Goal: Task Accomplishment & Management: Manage account settings

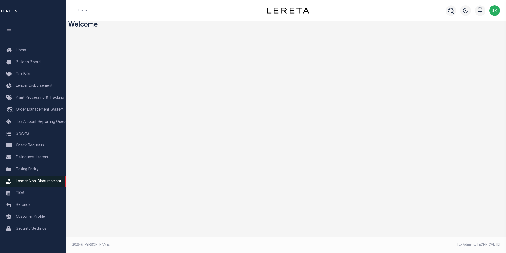
click at [30, 183] on span "Lender Non-Disbursement" at bounding box center [39, 181] width 46 height 4
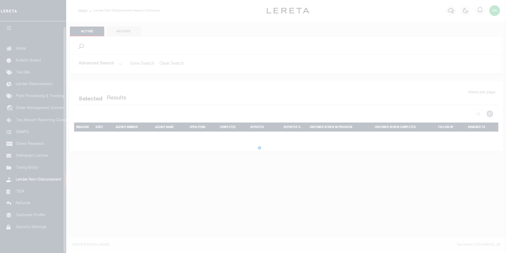
scroll to position [5, 0]
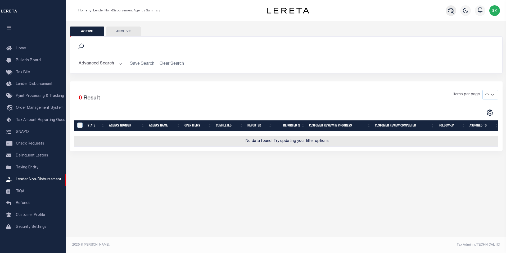
click at [452, 9] on icon "button" at bounding box center [451, 10] width 6 height 6
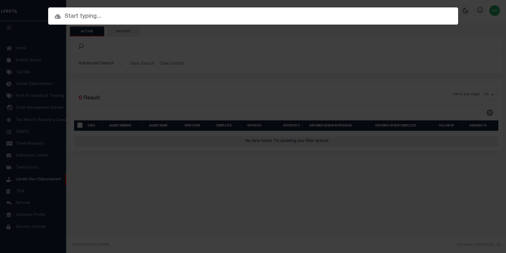
click at [106, 15] on input "text" at bounding box center [253, 16] width 410 height 9
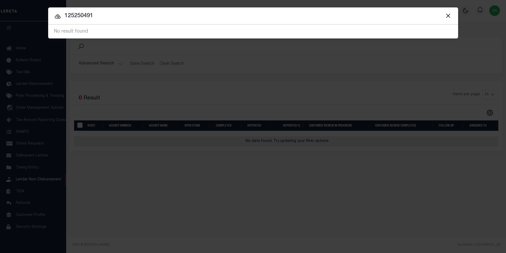
drag, startPoint x: 105, startPoint y: 15, endPoint x: 52, endPoint y: 11, distance: 53.1
click at [52, 11] on input "125250491" at bounding box center [253, 15] width 410 height 9
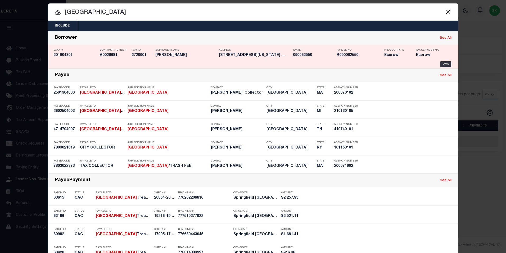
scroll to position [0, 0]
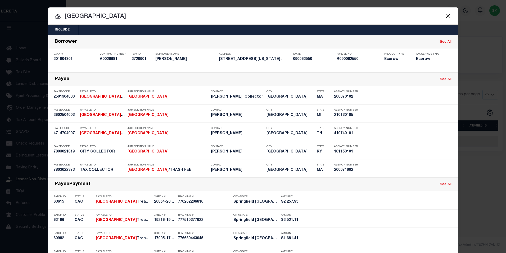
drag, startPoint x: 111, startPoint y: 17, endPoint x: 79, endPoint y: 8, distance: 33.6
click at [61, 7] on div "Include Loans TBM Customers Borrowers Payments (Lender Non-Disb) Payments (Lend…" at bounding box center [253, 126] width 506 height 253
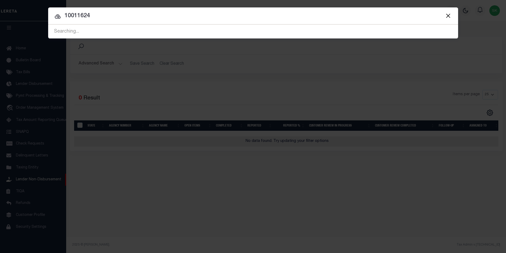
type input "10011624"
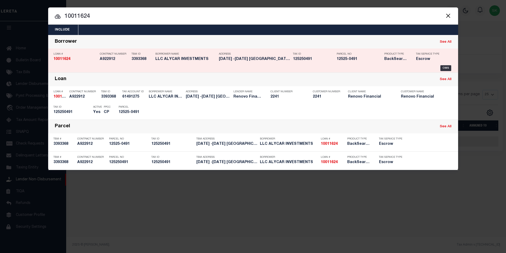
click at [65, 57] on strong "10011624" at bounding box center [61, 59] width 17 height 4
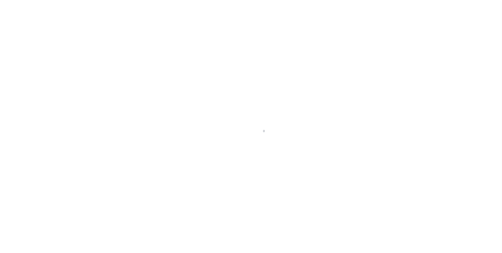
select select "10"
select select "Escrow"
type input "[DATE] -[DATE][GEOGRAPHIC_DATA]"
type input "125250491"
select select
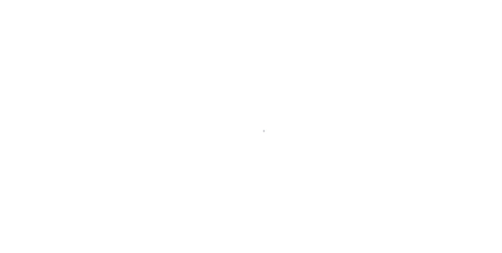
type input "SPRINGFIELD MA 01151"
type input "a0kUS000006jpNt"
type input "MA"
select select "25067"
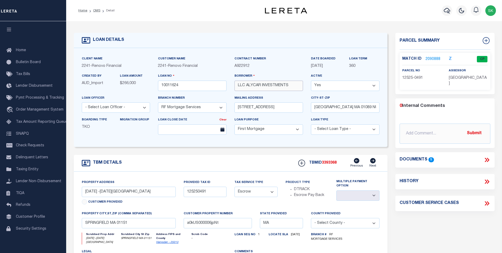
drag, startPoint x: 290, startPoint y: 87, endPoint x: 223, endPoint y: 80, distance: 66.9
click at [223, 80] on div "Client Name 2241 - Renovo Financial Customer Name 2241 - Renovo Financial Contr…" at bounding box center [231, 97] width 306 height 83
click at [262, 87] on input "LLC ALYCAR INVESTMENTS" at bounding box center [269, 85] width 69 height 10
drag, startPoint x: 247, startPoint y: 86, endPoint x: 295, endPoint y: 89, distance: 48.8
click at [295, 89] on input "LLC ALYCAR INVESTMENTS" at bounding box center [269, 85] width 69 height 10
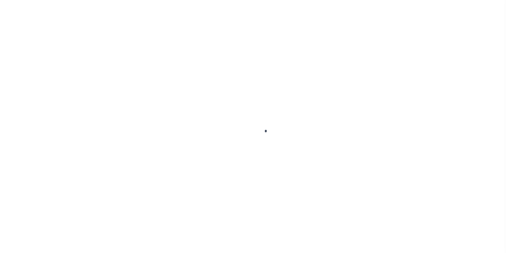
select select
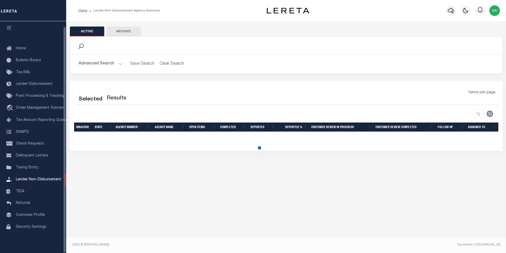
select select
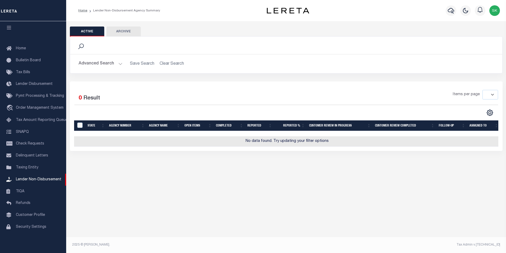
click at [99, 31] on button "Active" at bounding box center [87, 31] width 34 height 10
click at [106, 63] on button "Advanced Search" at bounding box center [101, 64] width 44 height 10
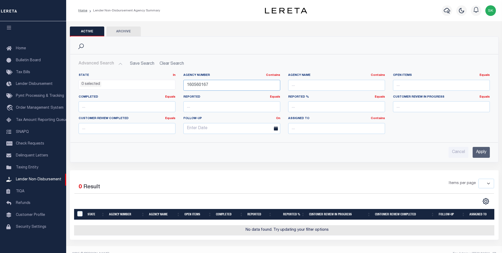
drag, startPoint x: 224, startPoint y: 84, endPoint x: 172, endPoint y: 87, distance: 52.2
click at [172, 87] on div "State In In AK AL AR AZ CA CO CT DC DE FL GA GU HI IA ID IL IN KS KY LA MA MD M…" at bounding box center [284, 105] width 419 height 65
type input "200070102"
click at [480, 152] on input "Apply" at bounding box center [481, 152] width 17 height 11
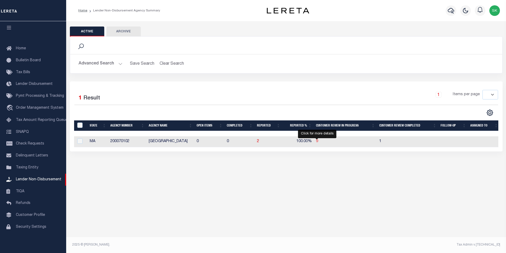
click at [317, 141] on span "9" at bounding box center [317, 141] width 2 height 4
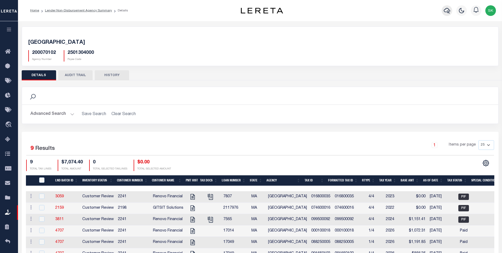
click at [446, 9] on icon "button" at bounding box center [447, 11] width 6 height 6
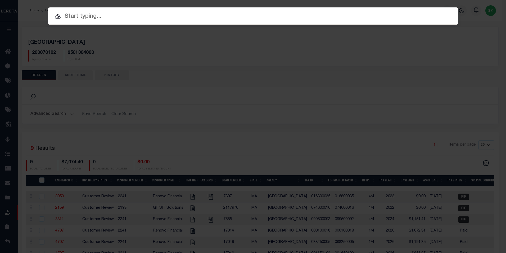
click at [416, 40] on div "Include Loans TBM Customers Borrowers Payments (Lender Non-Disb) Payments (Lend…" at bounding box center [253, 126] width 506 height 253
click at [400, 35] on div "Include Loans TBM Customers Borrowers Payments (Lender Non-Disb) Payments (Lend…" at bounding box center [253, 126] width 506 height 253
click at [436, 38] on div "Include Loans TBM Customers Borrowers Payments (Lender Non-Disb) Payments (Lend…" at bounding box center [253, 126] width 506 height 253
click at [235, 18] on input "text" at bounding box center [253, 16] width 410 height 9
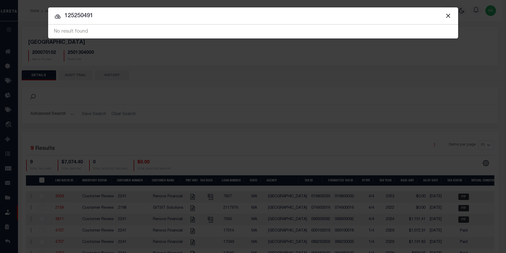
click at [197, 71] on div "Include Loans TBM Customers Borrowers Payments (Lender Non-Disb) Payments (Lend…" at bounding box center [253, 126] width 506 height 253
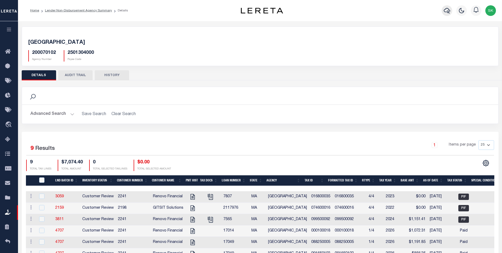
click at [447, 10] on icon "button" at bounding box center [447, 10] width 6 height 6
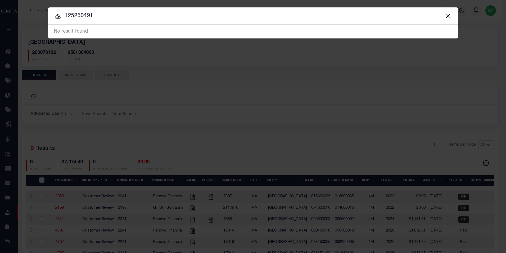
drag, startPoint x: 104, startPoint y: 17, endPoint x: 27, endPoint y: 10, distance: 76.9
click at [28, 10] on div "Include Loans TBM Customers Borrowers Payments (Lender Non-Disb) Payments (Lend…" at bounding box center [253, 126] width 506 height 253
type input "10011624"
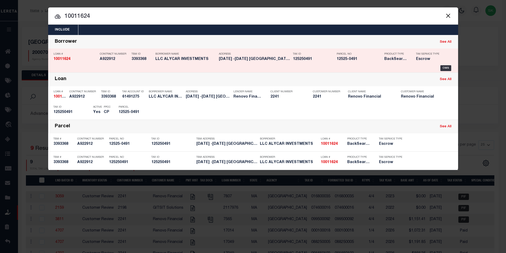
click at [79, 58] on h5 "10011624" at bounding box center [75, 59] width 44 height 5
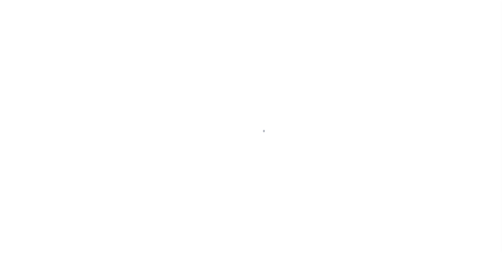
select select "25067"
select select "10"
select select "Escrow"
type input "[DATE] -[DATE][GEOGRAPHIC_DATA]"
type input "125250491"
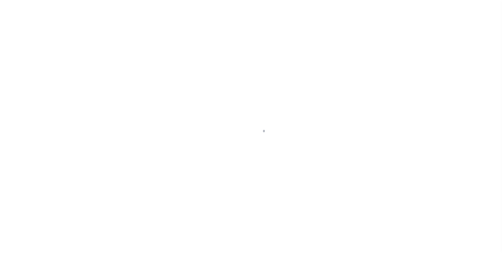
select select
type input "SPRINGFIELD MA 01151"
type input "a0kUS000006jpNt"
type input "MA"
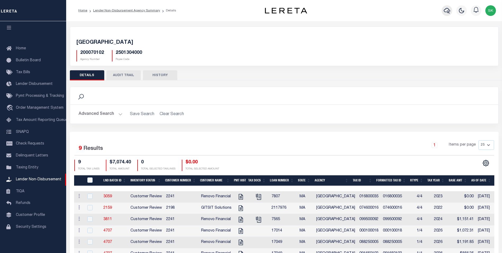
click at [446, 8] on icon "button" at bounding box center [447, 11] width 6 height 6
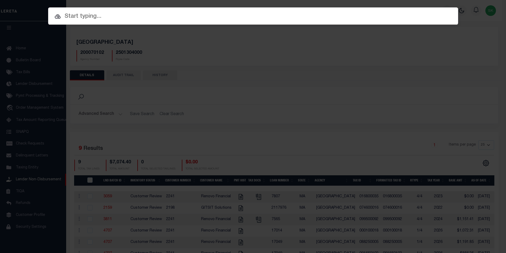
drag, startPoint x: 74, startPoint y: 15, endPoint x: 117, endPoint y: 15, distance: 42.9
click at [75, 15] on input "text" at bounding box center [253, 16] width 410 height 9
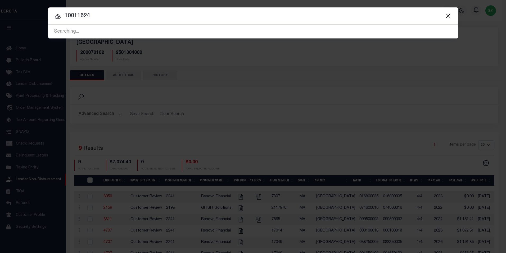
type input "10011624"
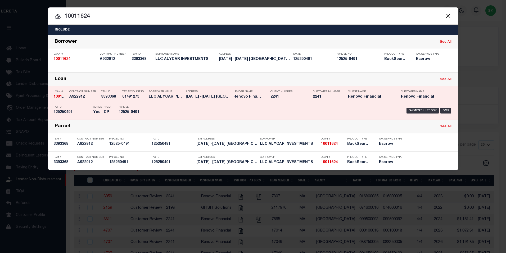
click at [57, 97] on strong "10011624" at bounding box center [61, 97] width 17 height 4
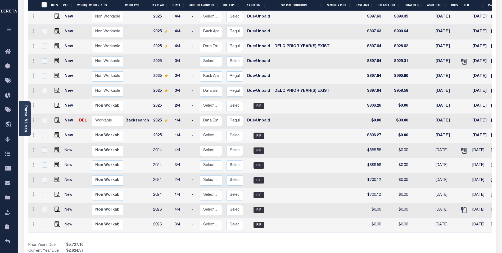
scroll to position [195, 0]
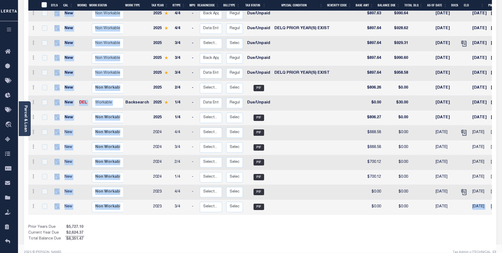
drag, startPoint x: 399, startPoint y: 210, endPoint x: 463, endPoint y: 206, distance: 63.9
click at [463, 206] on div "DTLS CAL WorkQ Work Status Work Type Tax Year RType MPO ReasonCode BillType Tax…" at bounding box center [260, 74] width 464 height 335
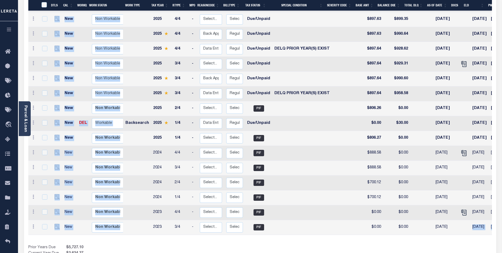
scroll to position [168, 0]
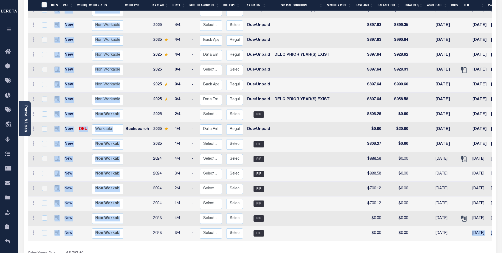
click at [179, 240] on div "DTLS CAL WorkQ Work Status Work Type Tax Year RType MPO ReasonCode BillType Tax…" at bounding box center [260, 100] width 464 height 335
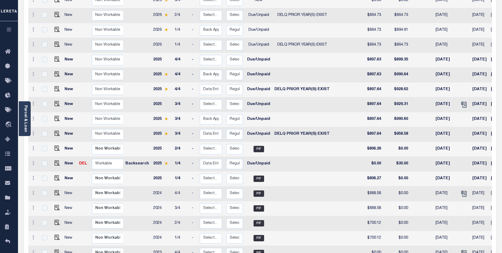
scroll to position [89, 0]
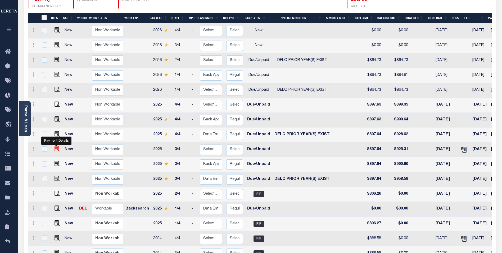
click at [57, 146] on img "" at bounding box center [57, 148] width 5 height 5
checkbox input "true"
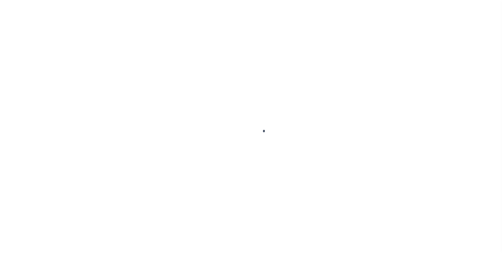
select select "DUE"
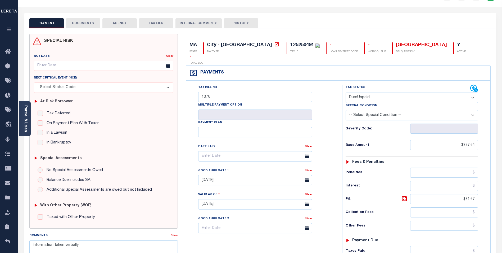
scroll to position [53, 0]
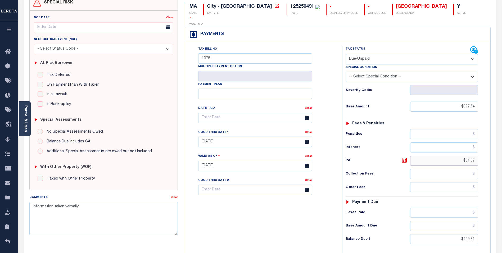
drag, startPoint x: 458, startPoint y: 149, endPoint x: 528, endPoint y: 148, distance: 69.9
click at [502, 148] on html "Home Payment History Tax Line Detail" at bounding box center [251, 147] width 502 height 401
type input "$60.94"
type input "[DATE]"
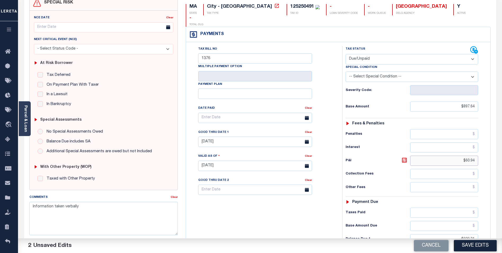
drag, startPoint x: 461, startPoint y: 148, endPoint x: 499, endPoint y: 146, distance: 38.7
click at [499, 146] on div "PAYMENT 2 DOCUMENTS AGENCY DELINQUENT PAYEE" at bounding box center [260, 162] width 480 height 374
type input "$67.18"
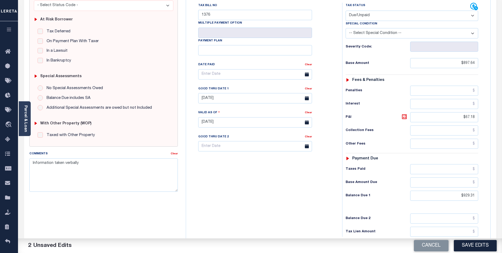
scroll to position [106, 0]
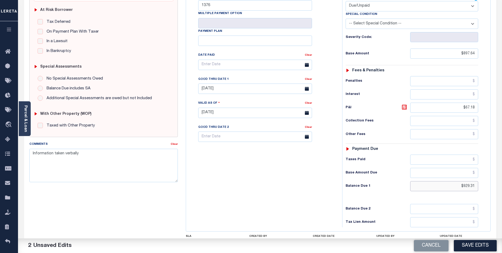
drag, startPoint x: 457, startPoint y: 175, endPoint x: 494, endPoint y: 176, distance: 36.3
click at [494, 176] on div "MA STATE City - MA TAX TYPE 125250491 TAX ID - LOAN SEVERITY CODE - WORK QUEUE …" at bounding box center [338, 112] width 313 height 341
type input "$964.82"
click at [307, 87] on icon at bounding box center [307, 89] width 4 height 4
click at [293, 83] on input "[DATE]" at bounding box center [255, 88] width 114 height 10
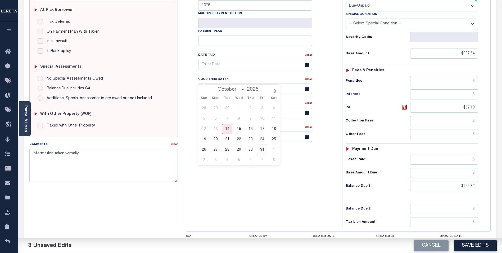
click at [262, 150] on span "31" at bounding box center [262, 149] width 10 height 10
type input "[DATE]"
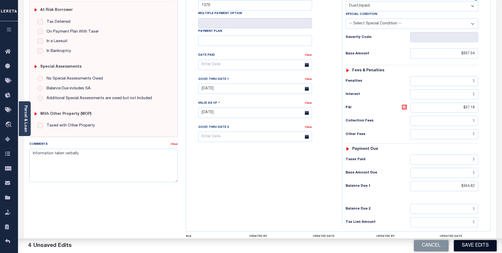
click at [482, 243] on button "Save Edits" at bounding box center [475, 245] width 43 height 11
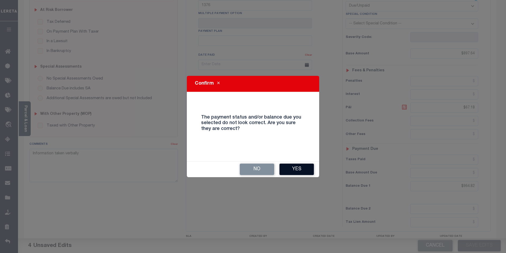
click at [299, 169] on button "Yes" at bounding box center [297, 168] width 34 height 11
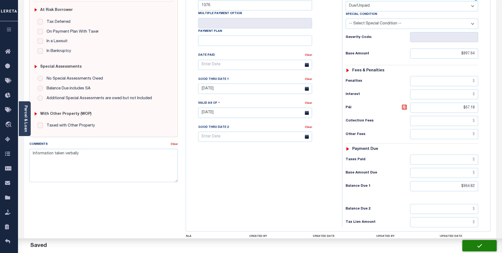
checkbox input "false"
type input "$897.64"
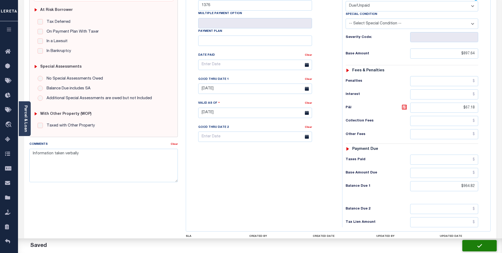
type input "$67.18"
type input "$964.82"
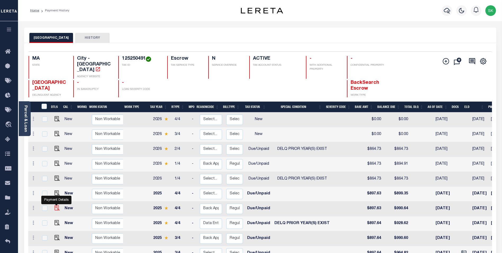
click at [56, 205] on img "" at bounding box center [57, 207] width 5 height 5
checkbox input "true"
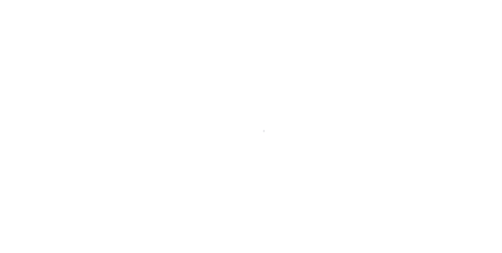
select select "DUE"
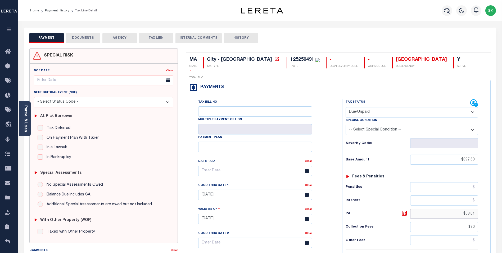
click at [462, 208] on input "$63.01" at bounding box center [444, 213] width 68 height 10
drag, startPoint x: 462, startPoint y: 203, endPoint x: 515, endPoint y: 203, distance: 52.7
click at [502, 203] on html "Home Payment History Tax Line Detail" at bounding box center [251, 200] width 502 height 400
drag, startPoint x: 462, startPoint y: 201, endPoint x: 519, endPoint y: 200, distance: 57.5
click at [502, 200] on html "Home Payment History Tax Line Detail" at bounding box center [251, 200] width 502 height 400
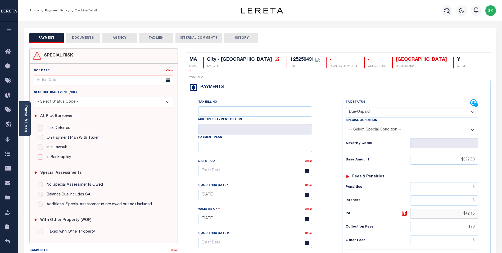
type input "$42.15"
type input "10/14/2025"
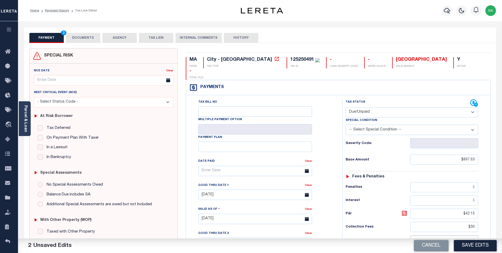
type input "$30.00"
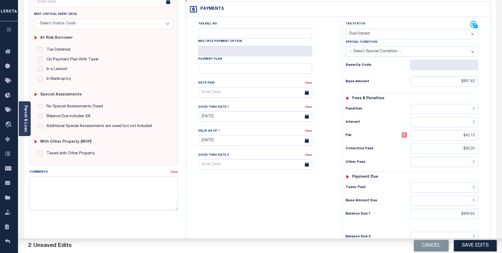
scroll to position [79, 0]
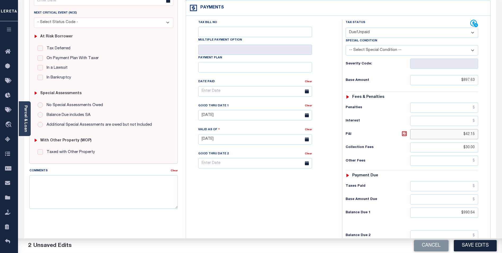
drag, startPoint x: 463, startPoint y: 122, endPoint x: 487, endPoint y: 123, distance: 24.4
click at [487, 123] on div "Tax Status Status" at bounding box center [413, 137] width 151 height 234
type input "$82.64"
drag, startPoint x: 459, startPoint y: 202, endPoint x: 563, endPoint y: 201, distance: 104.6
click at [502, 201] on html "Home Payment History Tax Line Detail" at bounding box center [251, 121] width 502 height 400
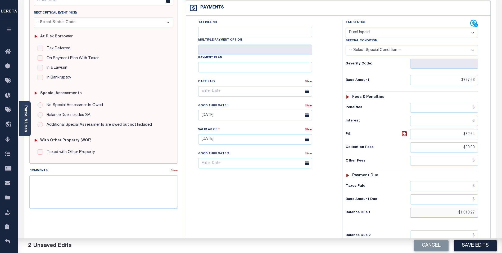
type input "$1,010.27"
click at [475, 243] on button "Save Edits" at bounding box center [475, 245] width 43 height 11
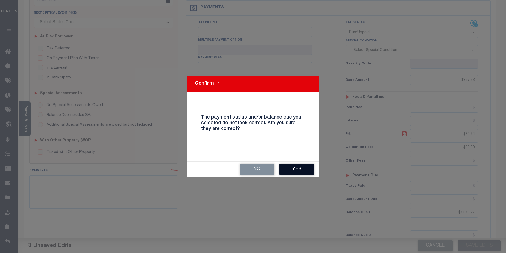
click at [310, 170] on button "Yes" at bounding box center [297, 168] width 34 height 11
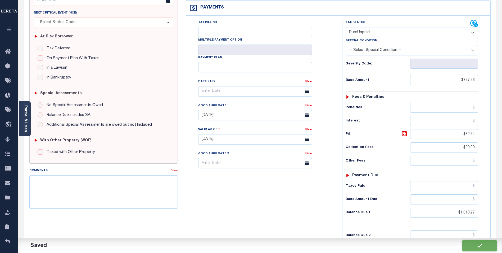
checkbox input "false"
type input "$897.63"
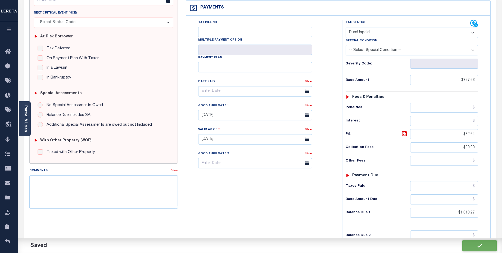
type input "$82.64"
type input "$30"
type input "$1,010.27"
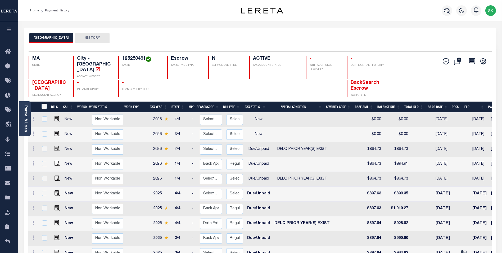
click at [59, 35] on button "[GEOGRAPHIC_DATA]" at bounding box center [51, 38] width 44 height 10
click at [41, 213] on span "Lender Non-Disbursement" at bounding box center [47, 212] width 62 height 15
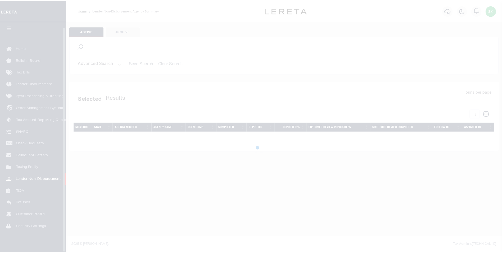
scroll to position [5, 0]
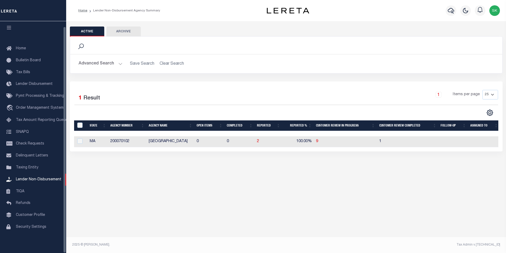
click at [121, 62] on button "Advanced Search" at bounding box center [101, 64] width 44 height 10
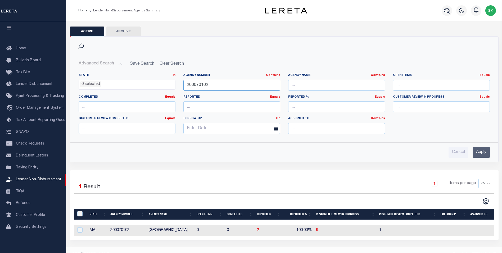
drag, startPoint x: 231, startPoint y: 84, endPoint x: 155, endPoint y: 71, distance: 76.8
click at [95, 73] on div "State In In AK AL AR AZ CA CO CT DC DE FL GA GU HI IA ID IL IN KS [GEOGRAPHIC_D…" at bounding box center [284, 103] width 428 height 69
drag, startPoint x: 218, startPoint y: 88, endPoint x: 223, endPoint y: 85, distance: 6.2
click at [218, 88] on input "200070102" at bounding box center [231, 85] width 97 height 11
drag, startPoint x: 224, startPoint y: 84, endPoint x: 152, endPoint y: 82, distance: 72.3
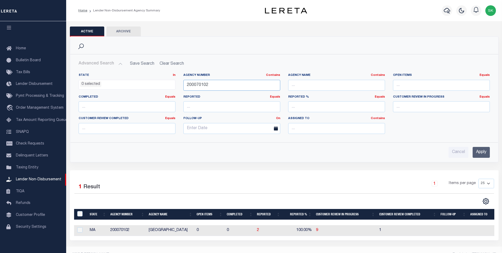
click at [155, 82] on div "State In In AK AL AR AZ CA CO CT DC DE FL GA GU HI IA ID IL IN KS [GEOGRAPHIC_D…" at bounding box center [284, 105] width 419 height 65
type input "290060102"
click at [484, 153] on input "Apply" at bounding box center [481, 152] width 17 height 11
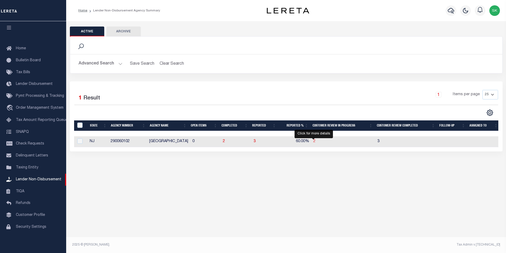
click at [313, 141] on span "2" at bounding box center [314, 141] width 2 height 4
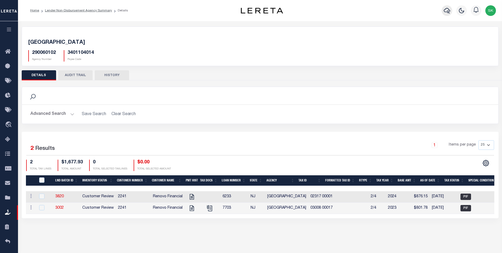
click at [446, 10] on icon "button" at bounding box center [447, 11] width 6 height 6
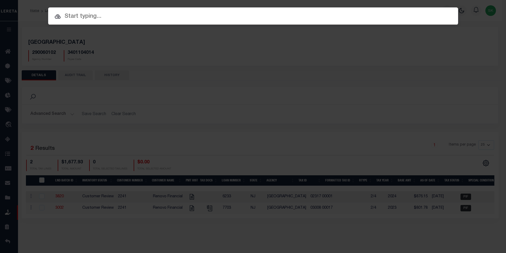
click at [102, 17] on input "text" at bounding box center [253, 16] width 410 height 9
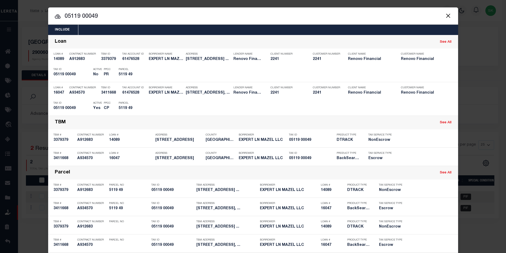
drag, startPoint x: 104, startPoint y: 16, endPoint x: 43, endPoint y: 13, distance: 61.0
click at [43, 13] on div "Include Loans TBM Customers Borrowers Payments (Lender Non-Disb) Payments (Lend…" at bounding box center [253, 126] width 506 height 253
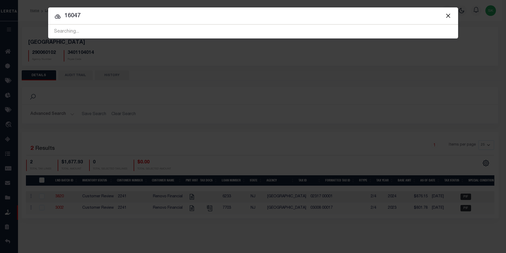
type input "16047"
